Goal: Task Accomplishment & Management: Use online tool/utility

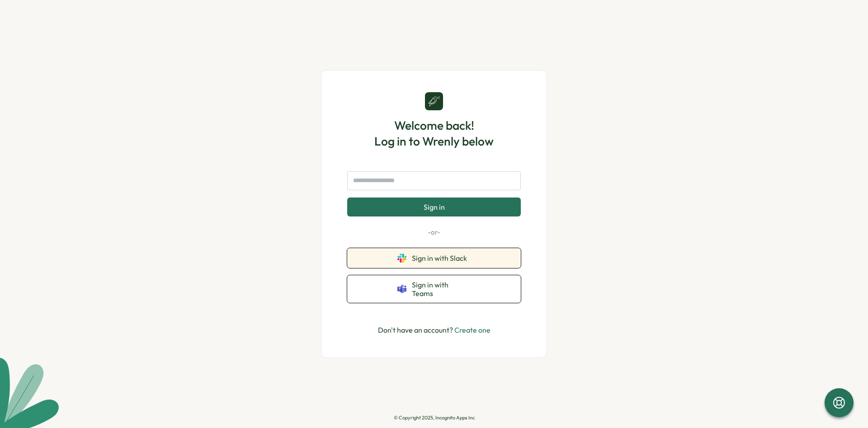
click at [415, 257] on button "Sign in with Slack" at bounding box center [434, 258] width 174 height 20
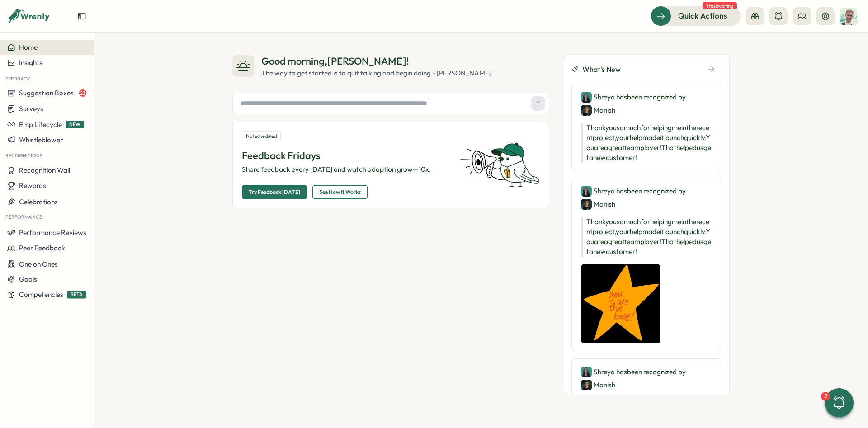
click at [822, 5] on header "Quick Actions 1 task waiting" at bounding box center [481, 16] width 774 height 33
click at [824, 7] on div "Quick Actions 1 task waiting" at bounding box center [754, 16] width 207 height 20
click at [824, 12] on icon at bounding box center [825, 16] width 9 height 9
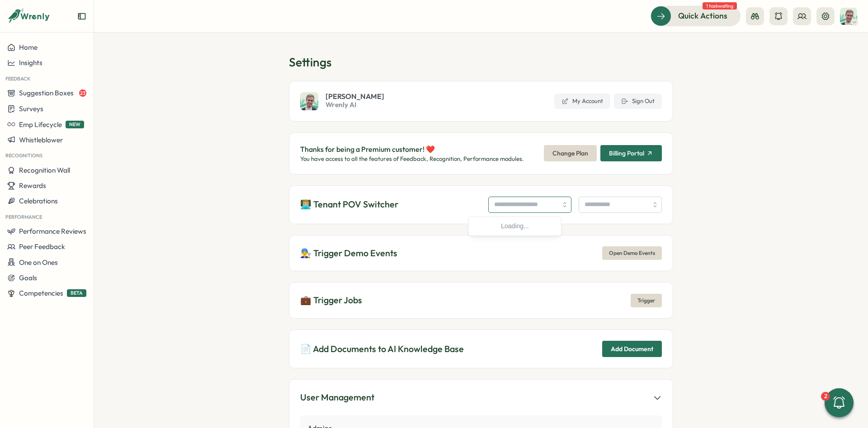
click at [532, 211] on input "search" at bounding box center [529, 205] width 83 height 16
type input "**********"
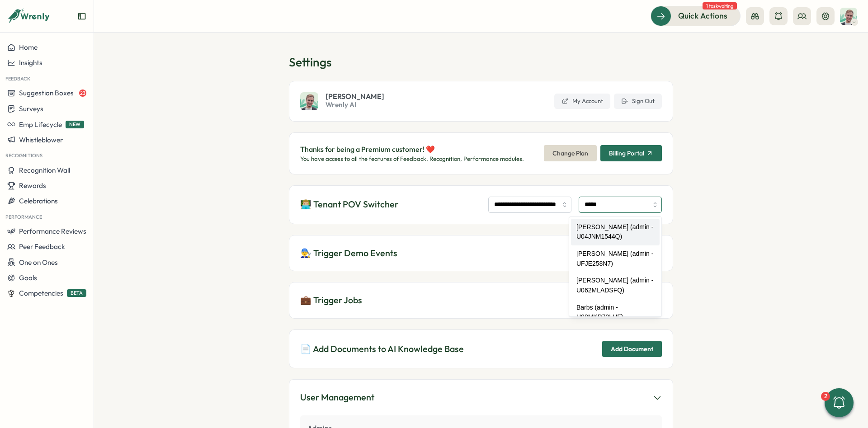
type input "*****"
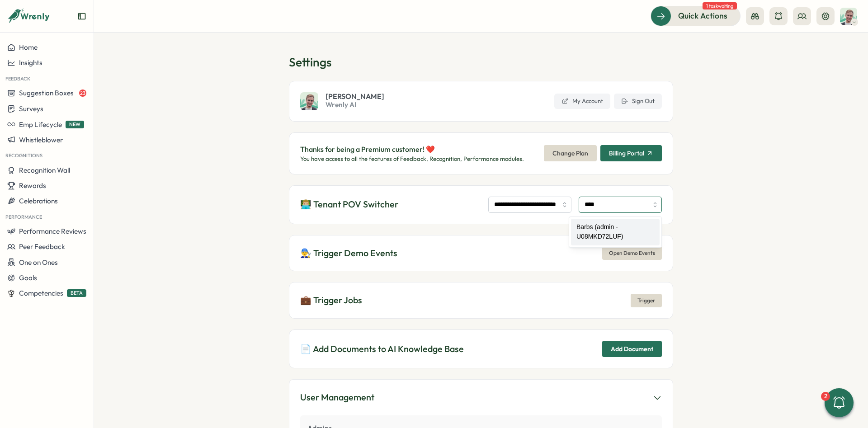
type input "**********"
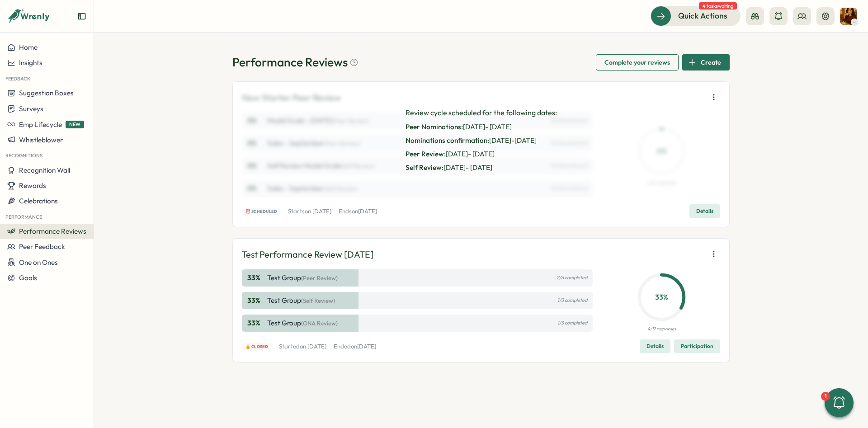
click at [720, 95] on div "New Starter Peer Review 0 % Model Scale - [DATE] (Peer Review) Not launched yet…" at bounding box center [481, 154] width 478 height 127
click at [716, 95] on icon "button" at bounding box center [714, 97] width 9 height 9
click at [681, 161] on button "Reuse template" at bounding box center [658, 159] width 87 height 15
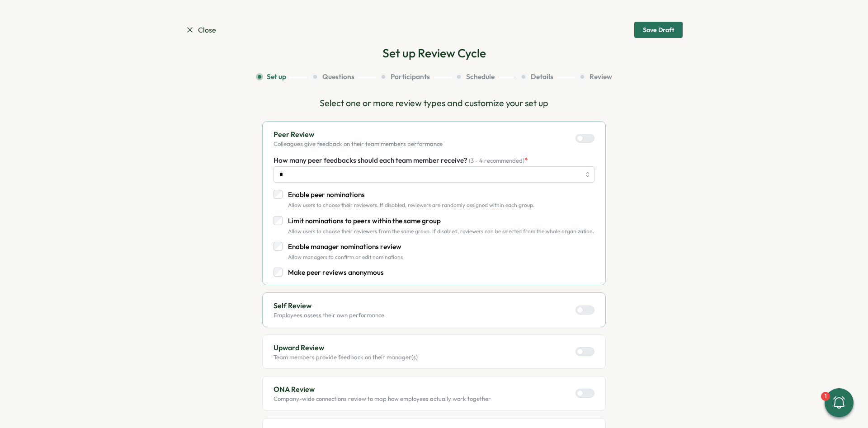
click at [218, 28] on div "Close Save Draft" at bounding box center [433, 30] width 497 height 16
click at [205, 31] on span "Close" at bounding box center [200, 29] width 31 height 11
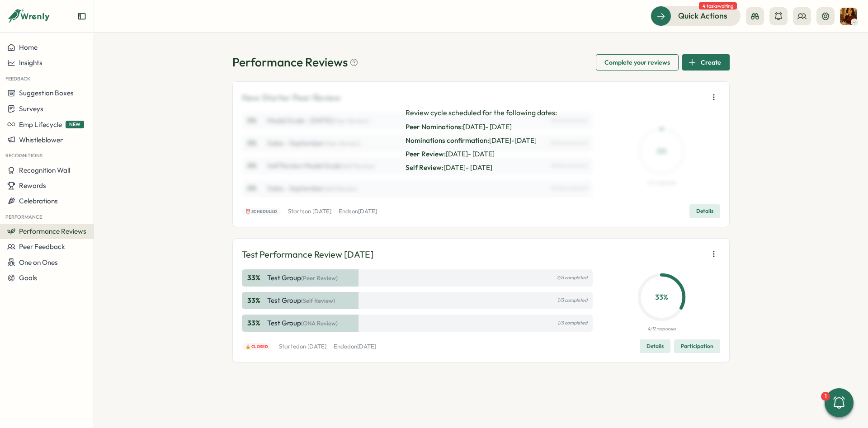
click at [705, 212] on span "Details" at bounding box center [704, 211] width 17 height 13
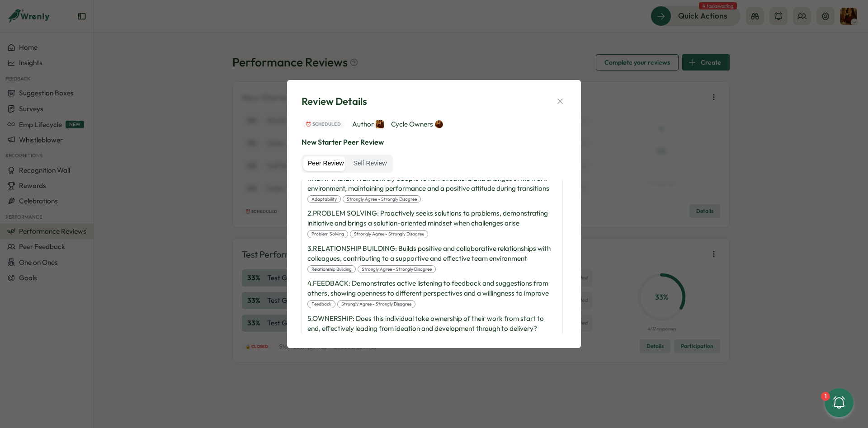
click at [344, 155] on div "Peer Review Self Review" at bounding box center [347, 164] width 91 height 18
click at [360, 163] on label "Self Review" at bounding box center [370, 163] width 43 height 14
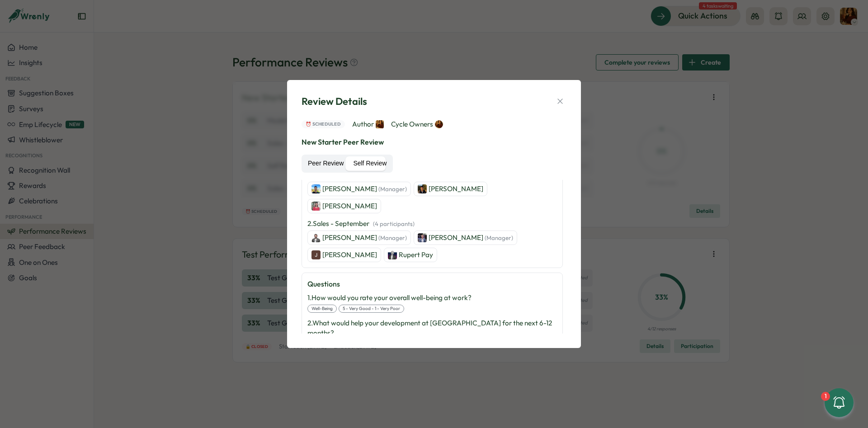
click at [332, 164] on label "Peer Review" at bounding box center [325, 163] width 45 height 14
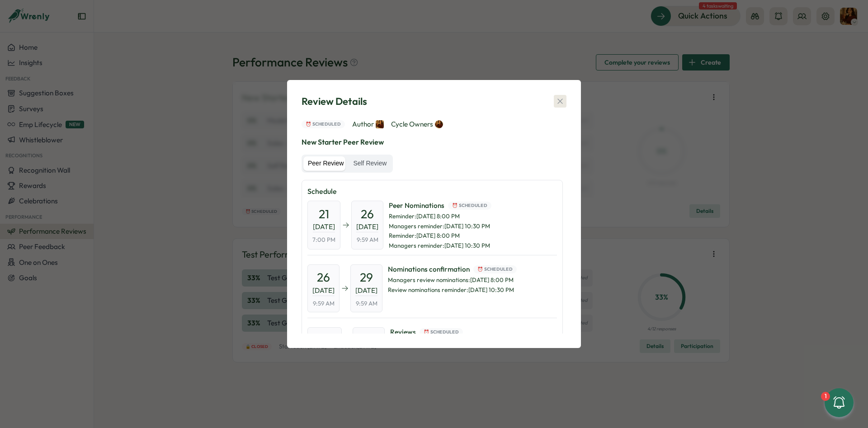
click at [564, 102] on icon "button" at bounding box center [560, 101] width 9 height 9
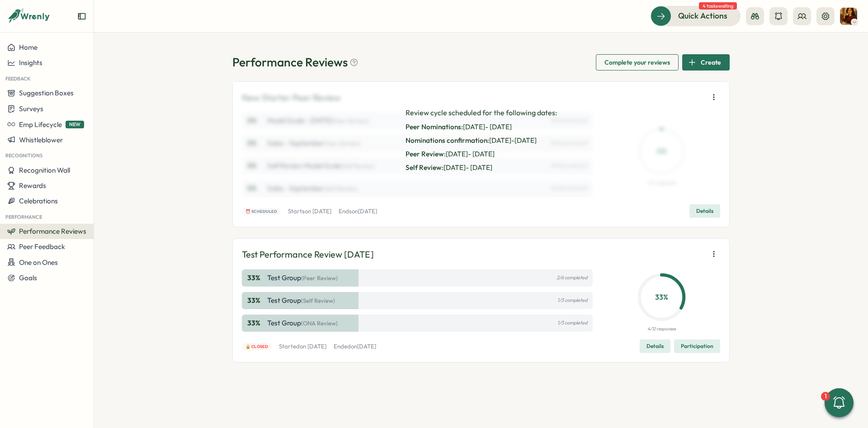
click at [710, 96] on icon "button" at bounding box center [714, 97] width 9 height 9
click at [714, 99] on icon "button" at bounding box center [714, 97] width 0 height 5
click at [669, 159] on span "Reuse template" at bounding box center [653, 160] width 48 height 8
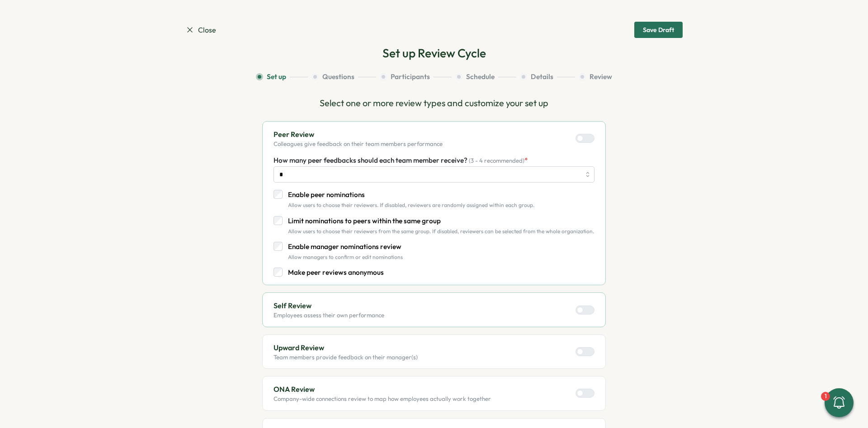
drag, startPoint x: 751, startPoint y: 107, endPoint x: 753, endPoint y: 2, distance: 104.9
click at [753, 103] on section "Close Save Draft Set up Review Cycle Set up Questions Participants Schedule Det…" at bounding box center [434, 214] width 868 height 428
